Goal: Task Accomplishment & Management: Manage account settings

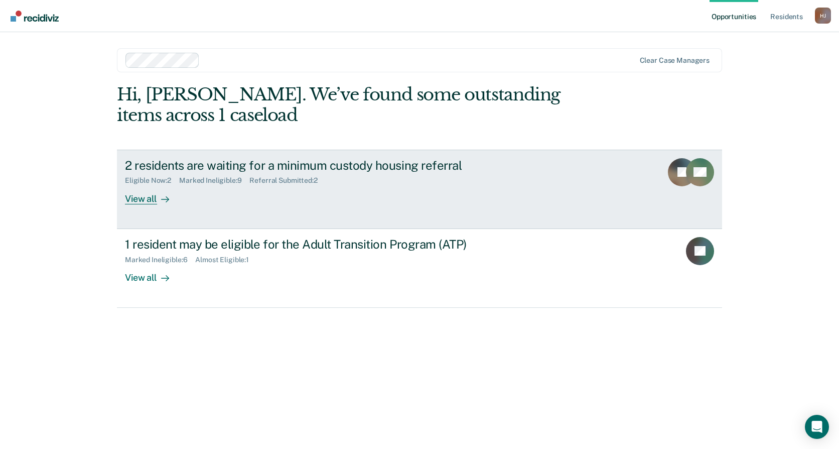
click at [397, 198] on div "2 residents are waiting for a minimum custody housing referral Eligible Now : 2…" at bounding box center [313, 181] width 377 height 46
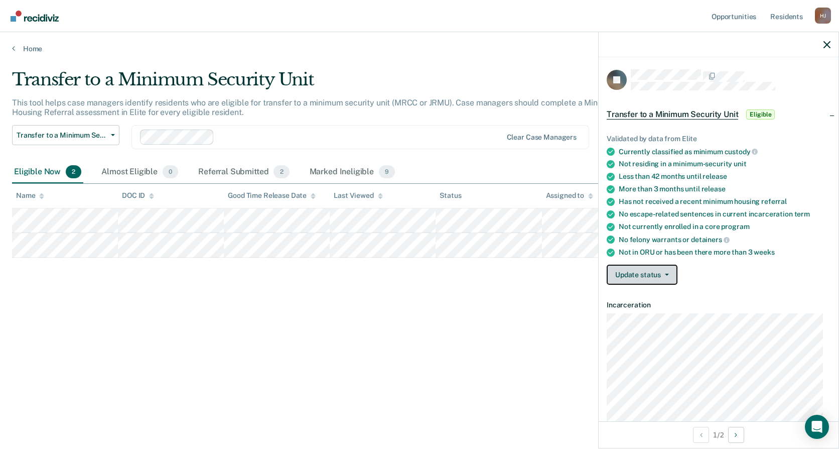
click at [646, 281] on button "Update status" at bounding box center [642, 275] width 71 height 20
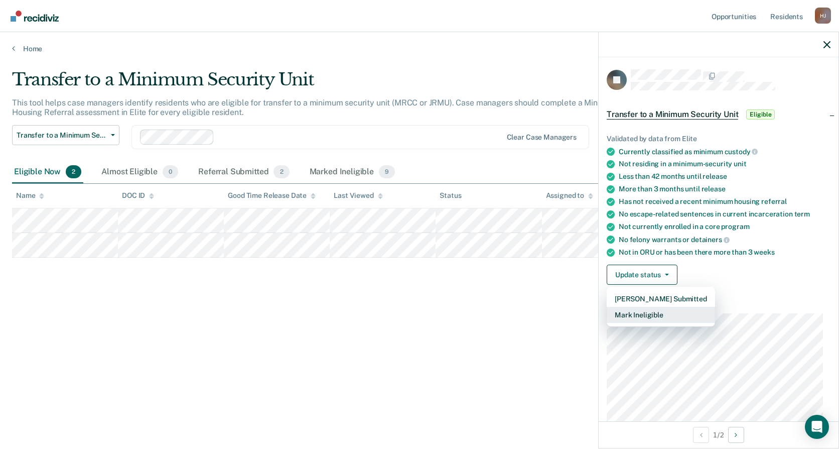
click at [674, 317] on button "Mark Ineligible" at bounding box center [661, 315] width 108 height 16
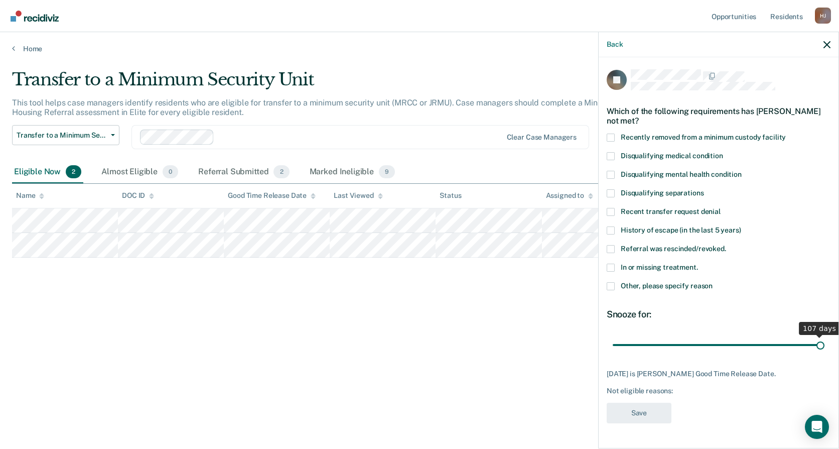
drag, startPoint x: 669, startPoint y: 343, endPoint x: 843, endPoint y: 339, distance: 173.8
type input "107"
click at [825, 339] on input "range" at bounding box center [719, 345] width 212 height 18
click at [613, 286] on span at bounding box center [611, 286] width 8 height 8
click at [713, 282] on input "Other, please specify reason" at bounding box center [713, 282] width 0 height 0
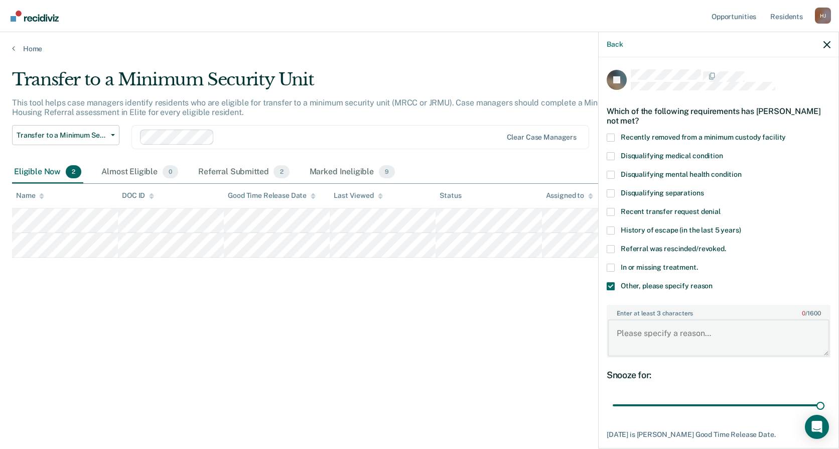
click at [682, 326] on textarea "Enter at least 3 characters 0 / 1600" at bounding box center [719, 337] width 222 height 37
drag, startPoint x: 712, startPoint y: 322, endPoint x: 708, endPoint y: 326, distance: 5.7
click at [712, 322] on textarea "Enter at least 3 characters 0 / 1600" at bounding box center [719, 337] width 222 height 37
type textarea "S"
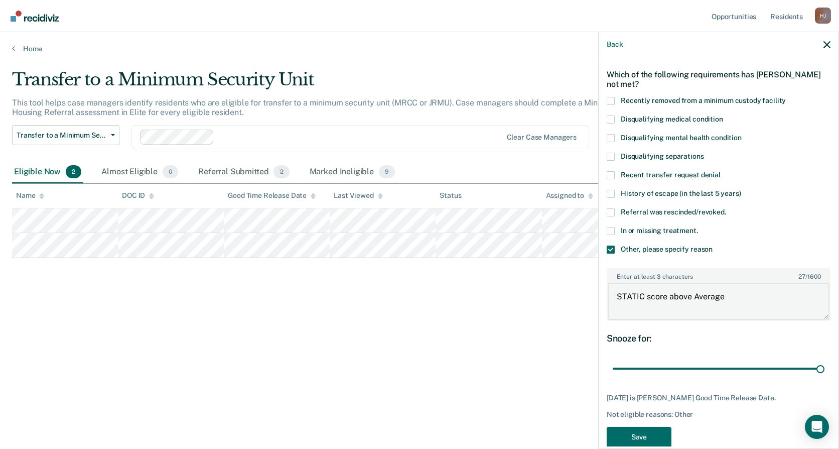
scroll to position [55, 0]
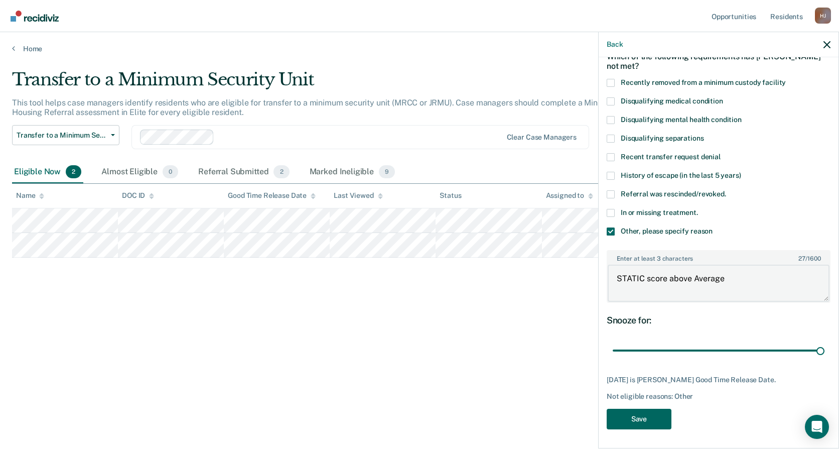
type textarea "STATIC score above Average"
click at [638, 417] on button "Save" at bounding box center [639, 419] width 65 height 21
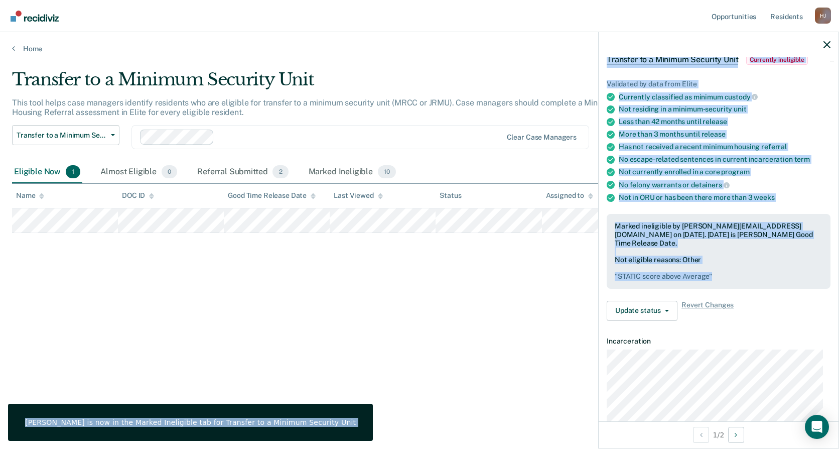
drag, startPoint x: 741, startPoint y: 270, endPoint x: 547, endPoint y: 271, distance: 194.3
click at [547, 271] on body "Looks like you’re using Internet Explorer 11. For faster loading and a better e…" at bounding box center [419, 224] width 839 height 449
click at [769, 272] on pre "" STATIC score above Average "" at bounding box center [719, 276] width 208 height 9
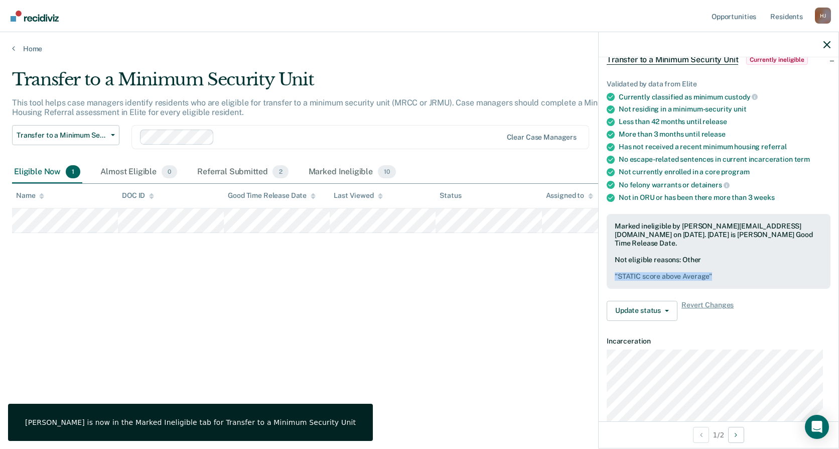
drag, startPoint x: 732, startPoint y: 276, endPoint x: 599, endPoint y: 280, distance: 133.6
click at [599, 280] on div "Validated by data from Elite Currently classified as minimum custody Not residi…" at bounding box center [719, 196] width 240 height 265
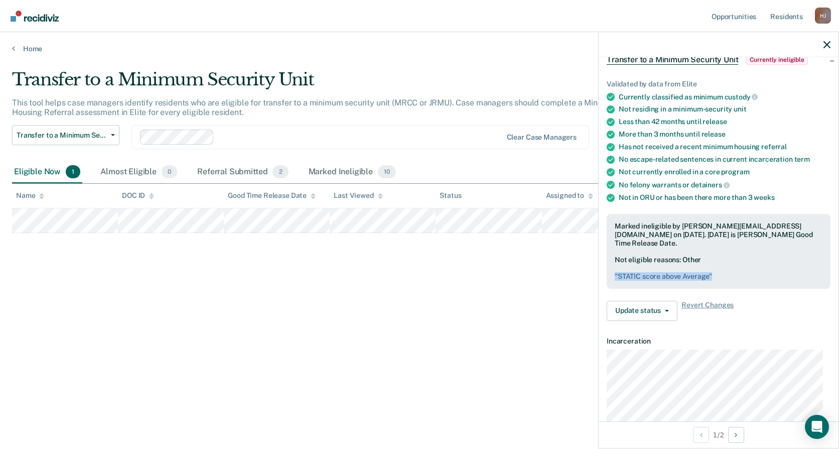
copy pre "" STATIC score above Average ""
click at [288, 335] on div "Transfer to a Minimum Security Unit This tool helps case managers identify resi…" at bounding box center [419, 221] width 815 height 304
click at [526, 331] on div "Transfer to a Minimum Security Unit This tool helps case managers identify resi…" at bounding box center [419, 221] width 815 height 304
click at [455, 306] on div "Transfer to a Minimum Security Unit This tool helps case managers identify resi…" at bounding box center [419, 221] width 815 height 304
